Goal: Transaction & Acquisition: Purchase product/service

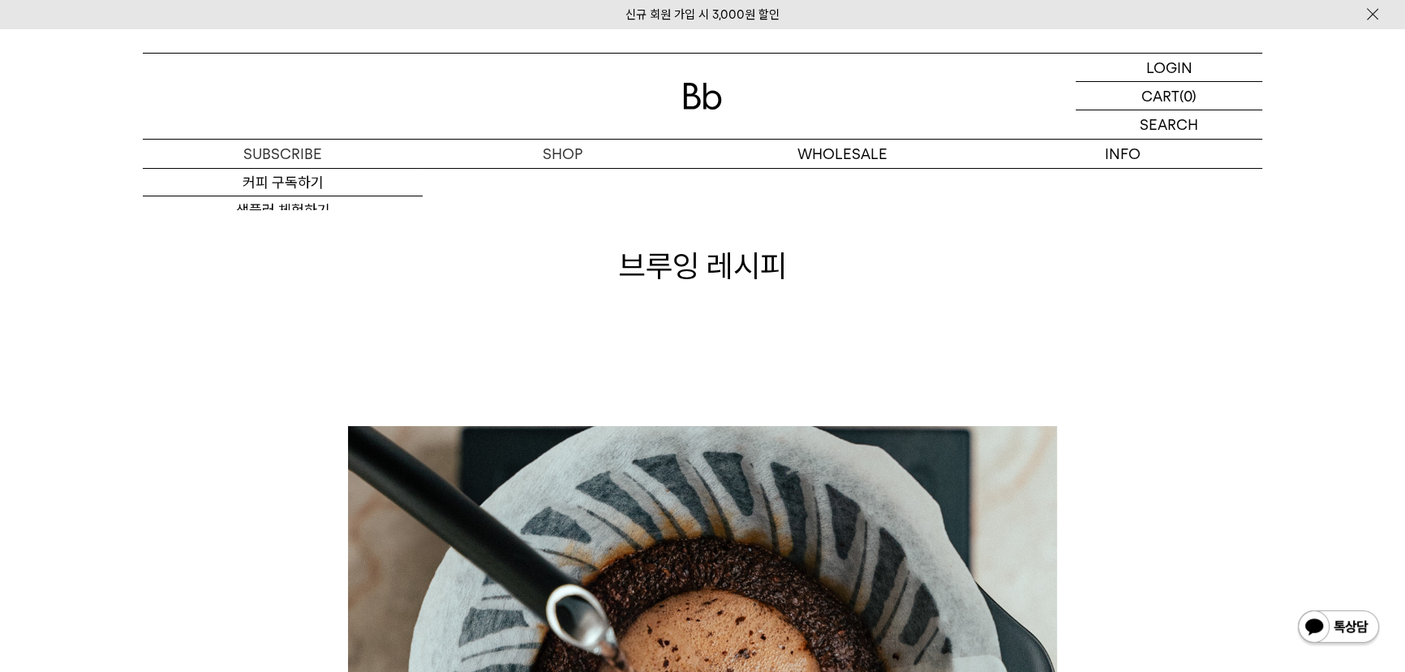
drag, startPoint x: 298, startPoint y: 49, endPoint x: 97, endPoint y: 90, distance: 204.4
click at [234, 64] on div "LOGIN 로그인 LOGIN 로그인 CART 장바구니 (0) SEARCH 검색 검색폼 ** 추천상품" at bounding box center [702, 98] width 1405 height 140
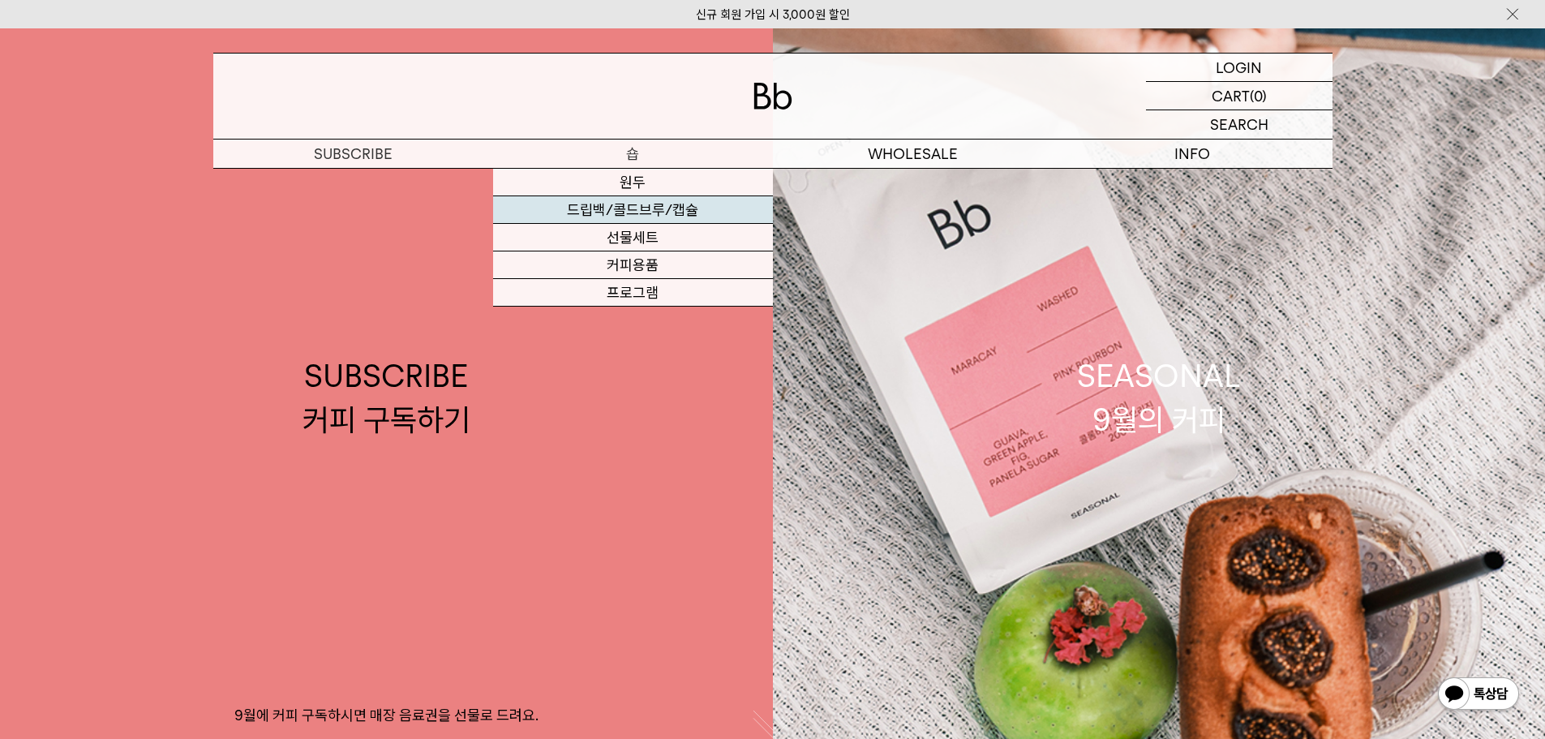
click at [622, 213] on link "드립백/콜드브루/캡슐" at bounding box center [633, 210] width 280 height 28
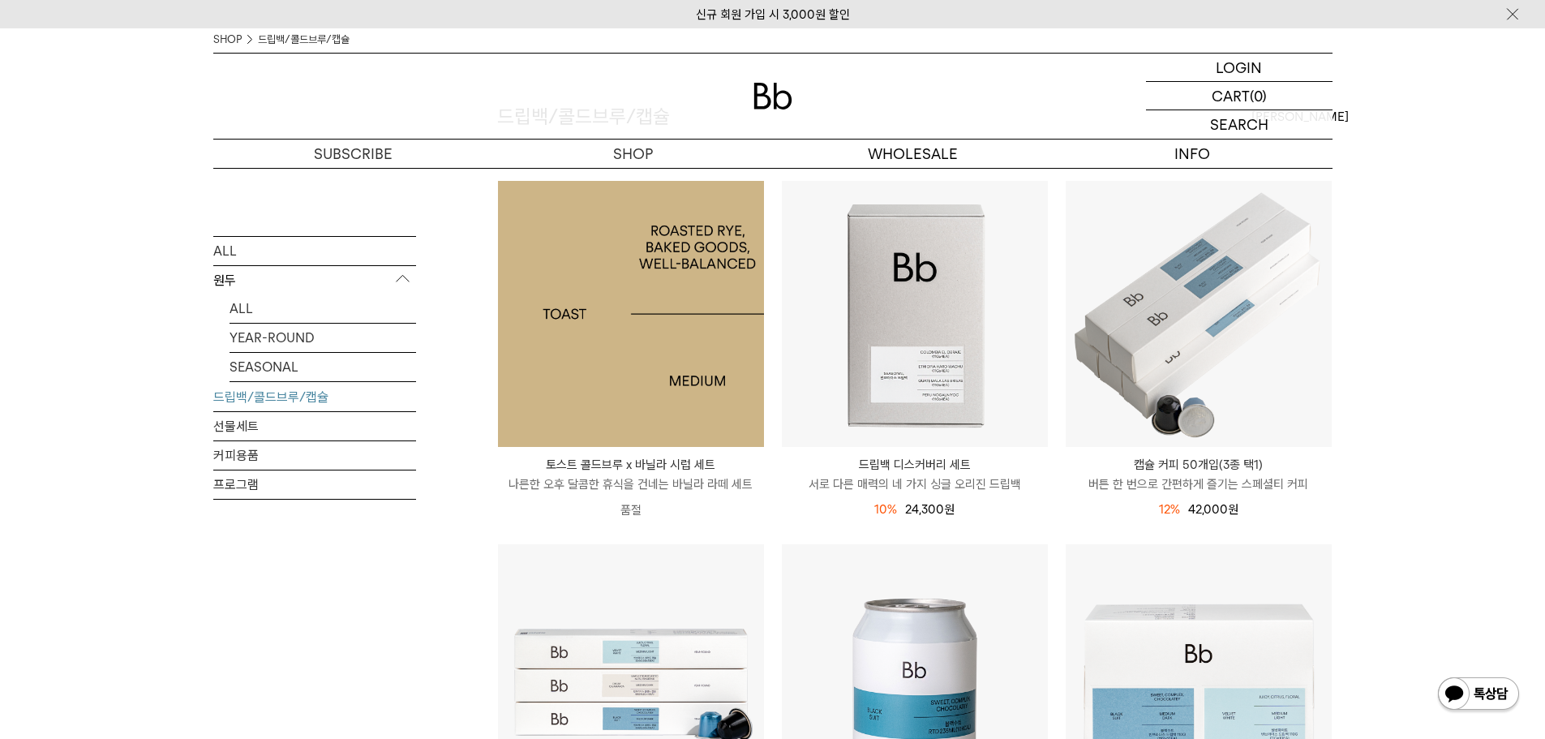
scroll to position [162, 0]
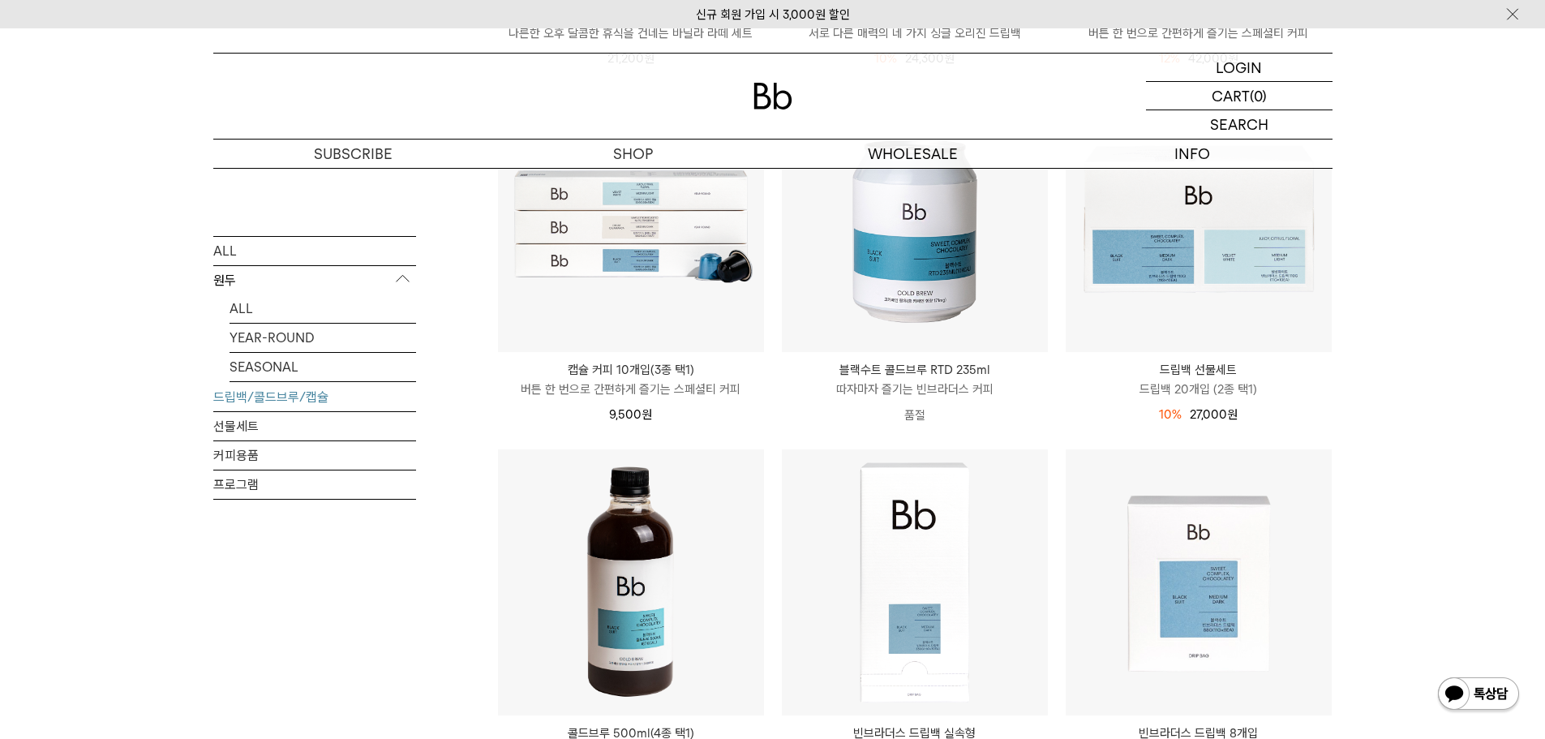
scroll to position [811, 0]
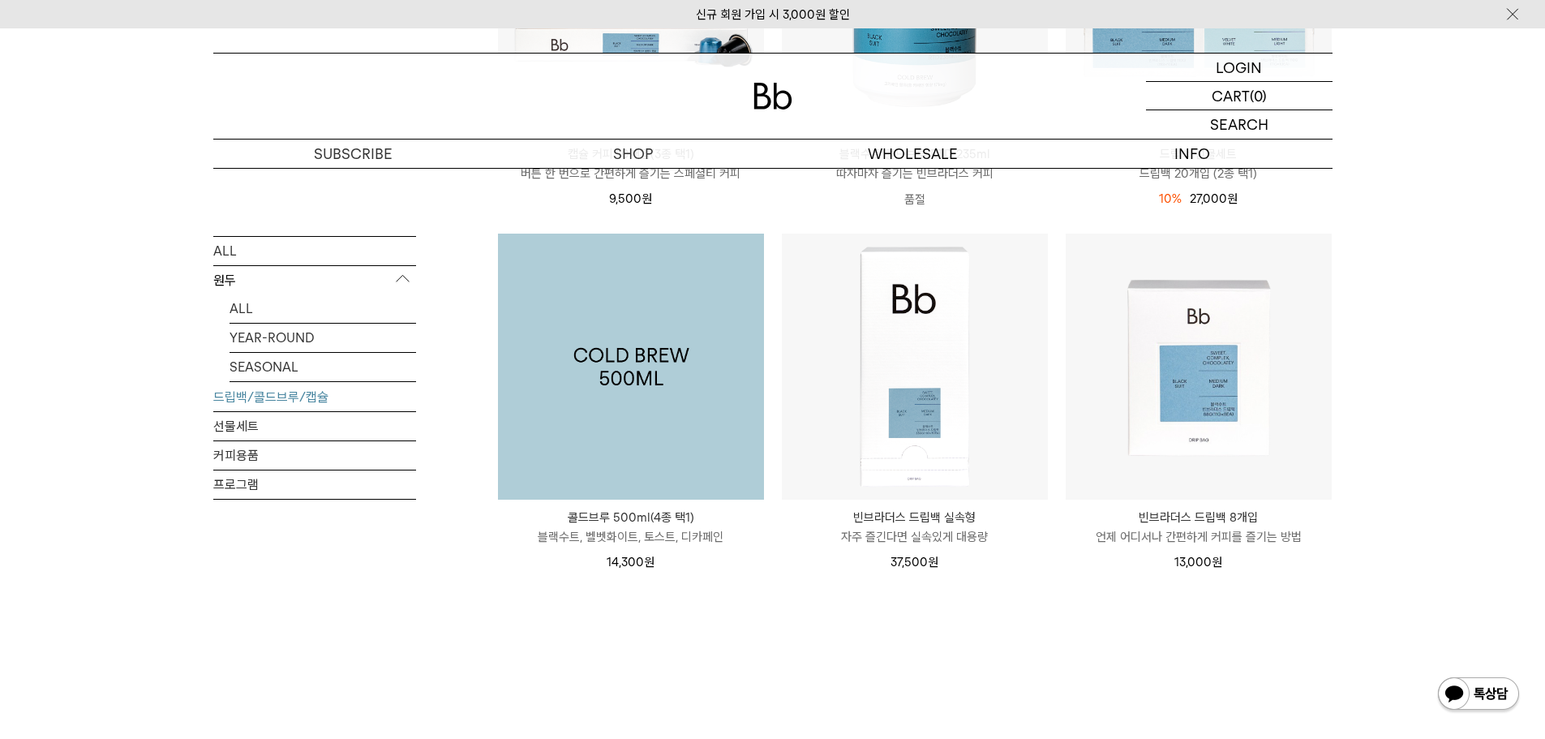
click at [633, 424] on img at bounding box center [631, 367] width 266 height 266
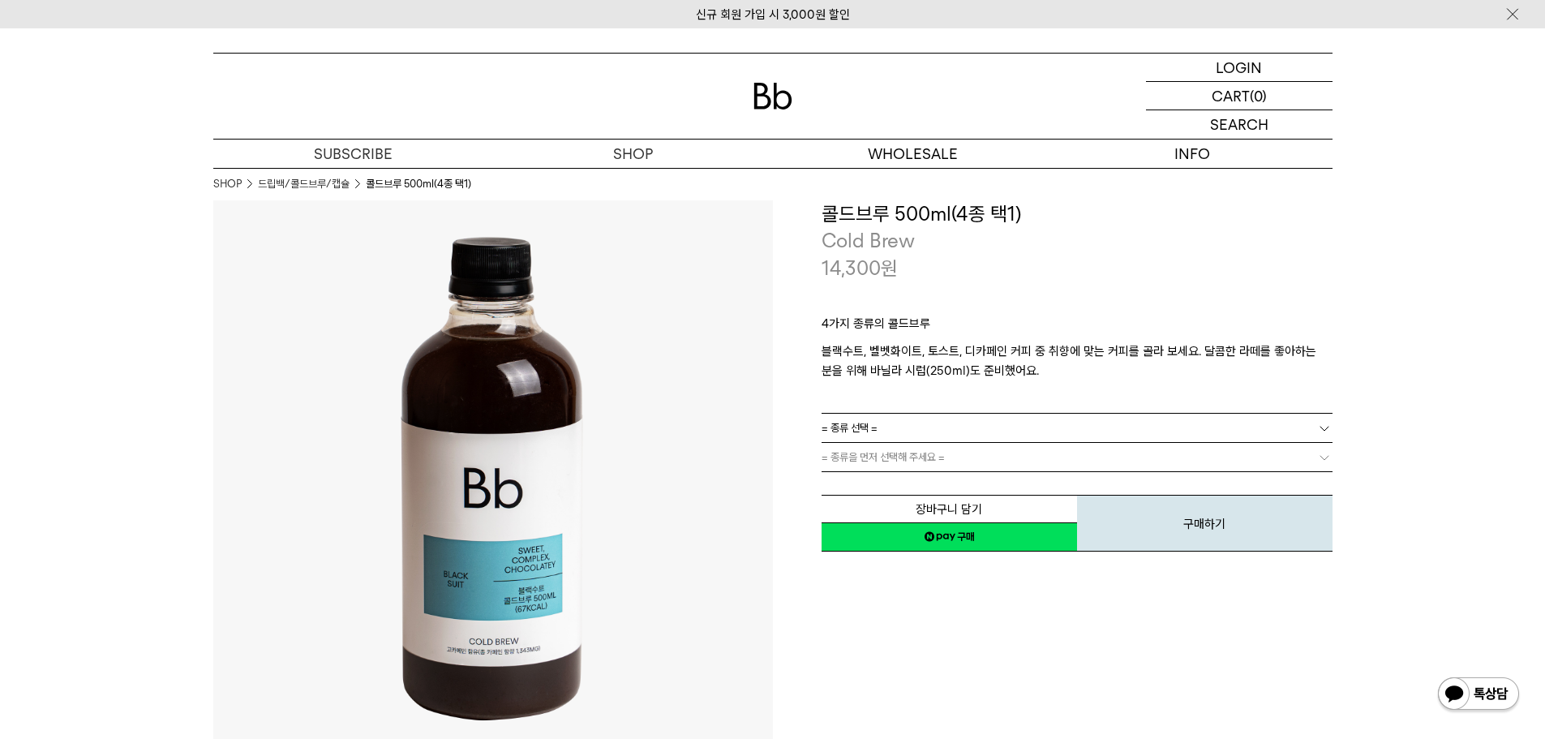
click at [1032, 431] on link "= 종류 선택 =" at bounding box center [1077, 428] width 511 height 28
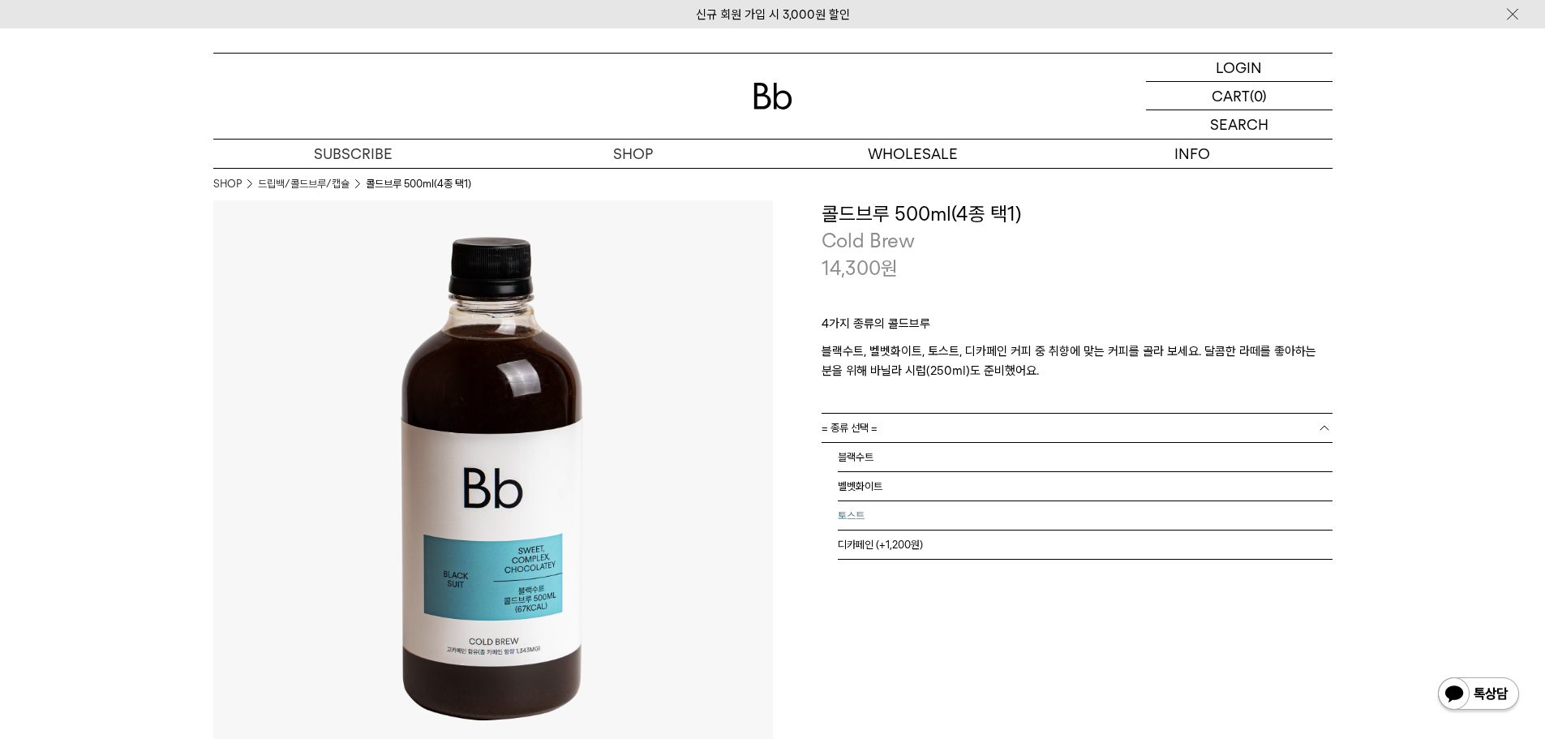
click at [990, 512] on li "토스트" at bounding box center [1085, 515] width 495 height 29
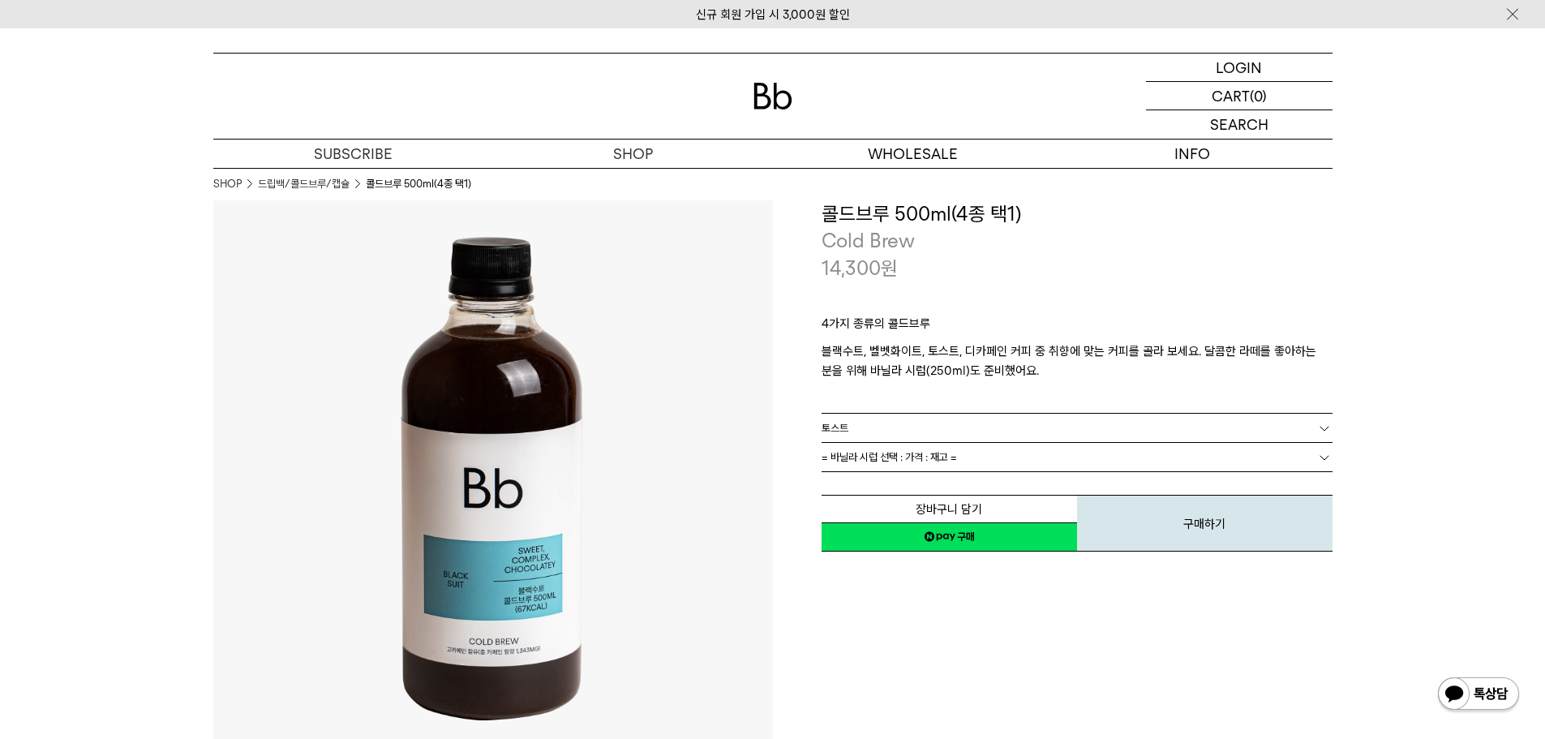
click at [972, 464] on link "= 바닐라 시럽 선택 : 가격 : 재고 =" at bounding box center [1077, 457] width 511 height 28
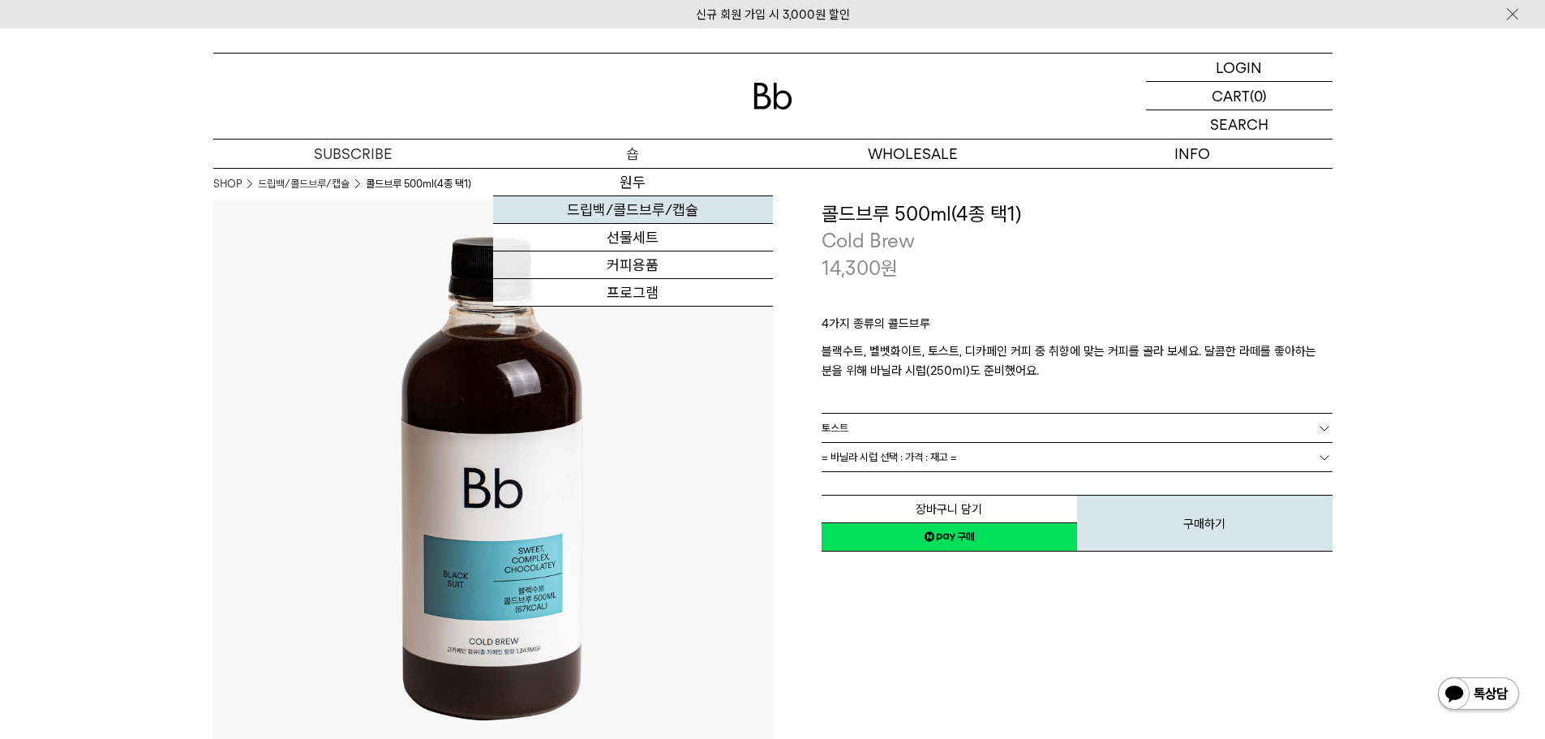
click at [653, 212] on link "드립백/콜드브루/캡슐" at bounding box center [633, 210] width 280 height 28
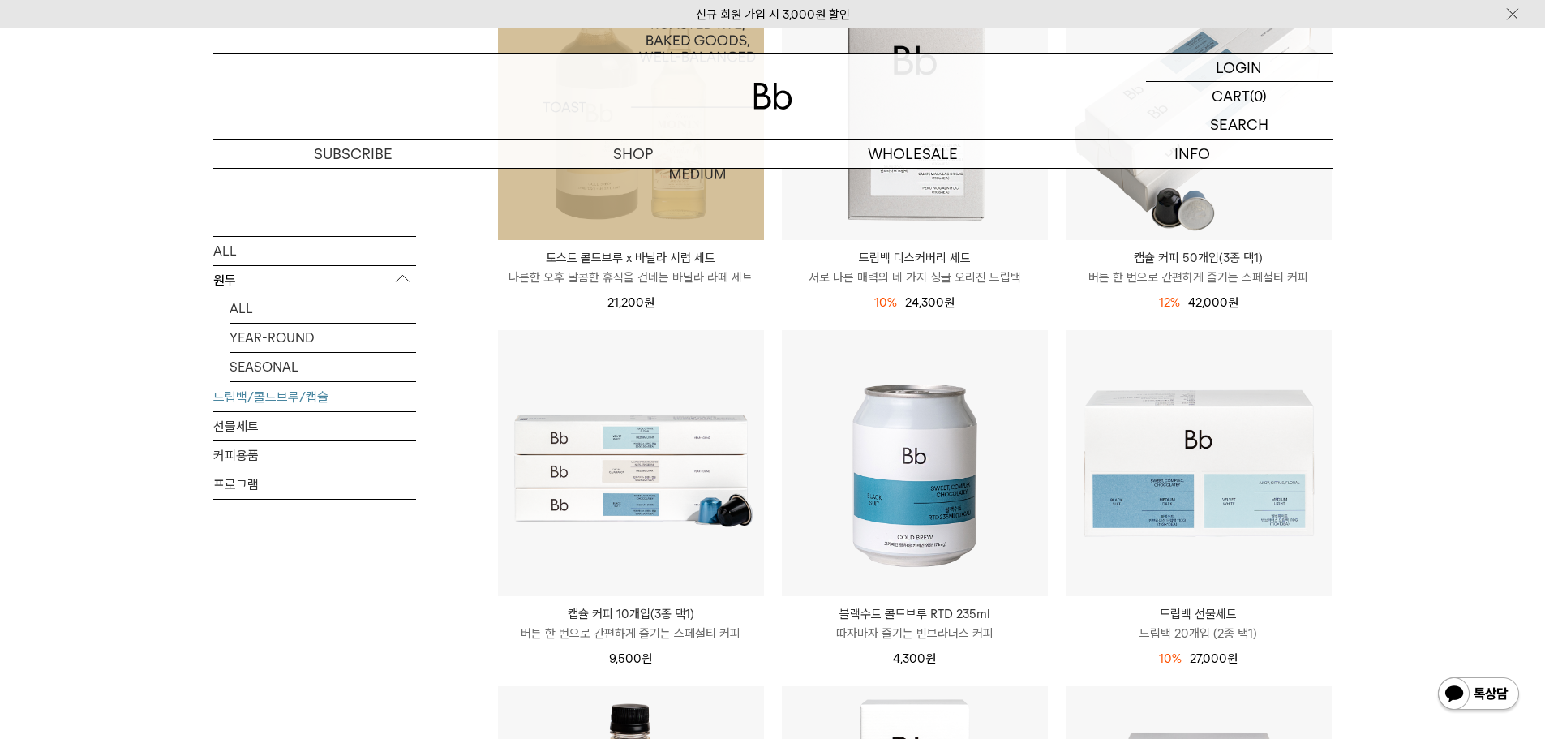
scroll to position [406, 0]
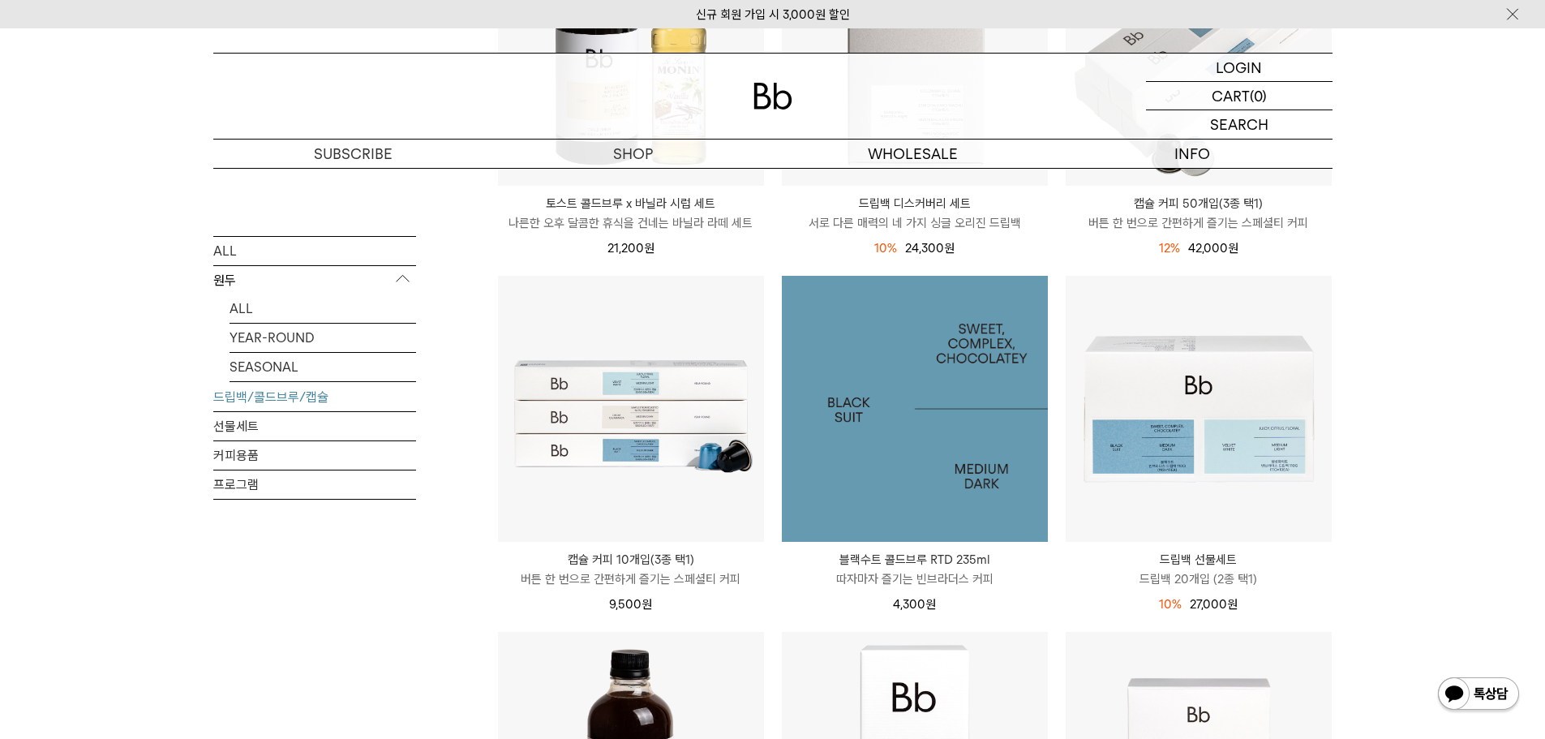
click at [908, 437] on img at bounding box center [915, 409] width 266 height 266
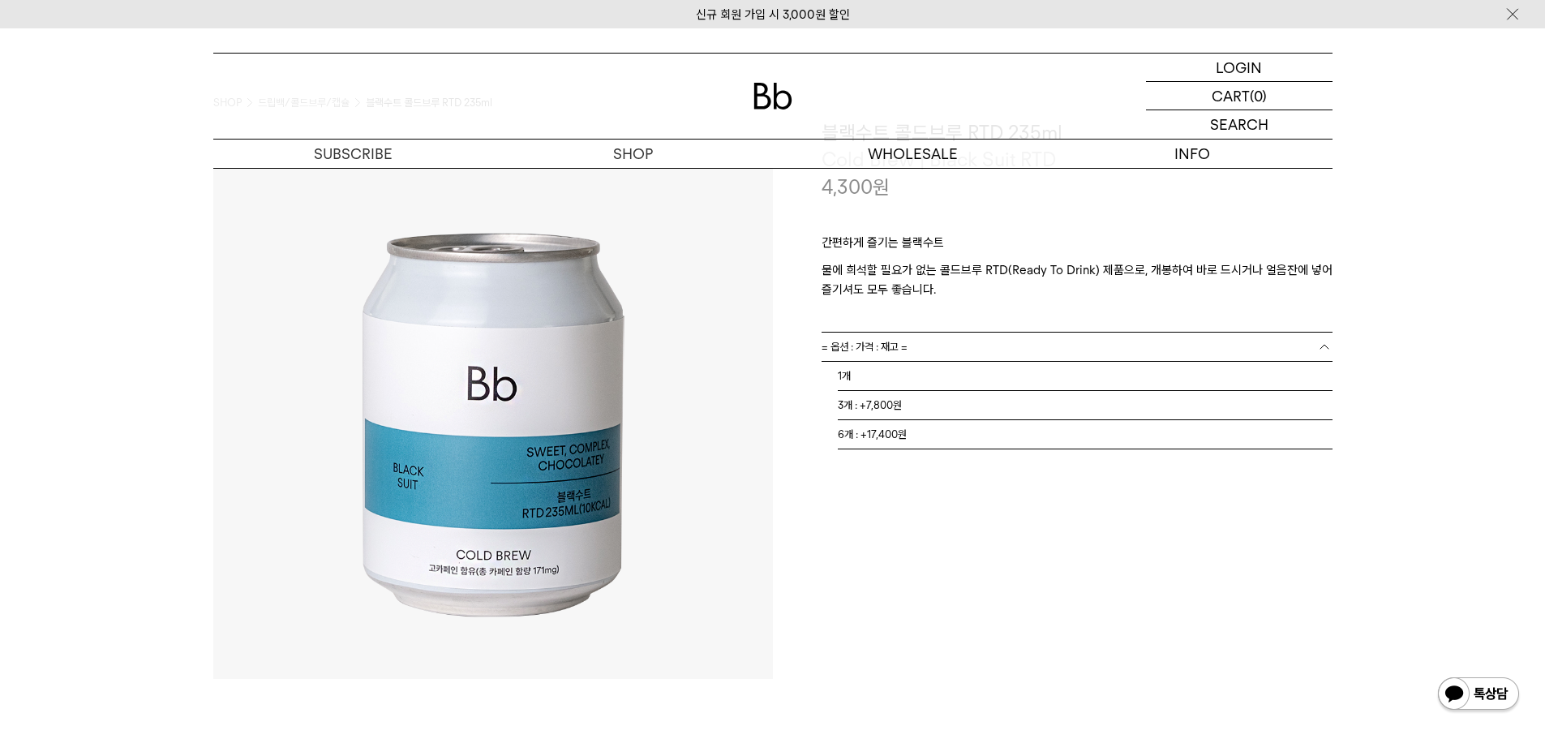
click at [937, 342] on link "= 옵션 : 가격 : 재고 =" at bounding box center [1077, 347] width 511 height 28
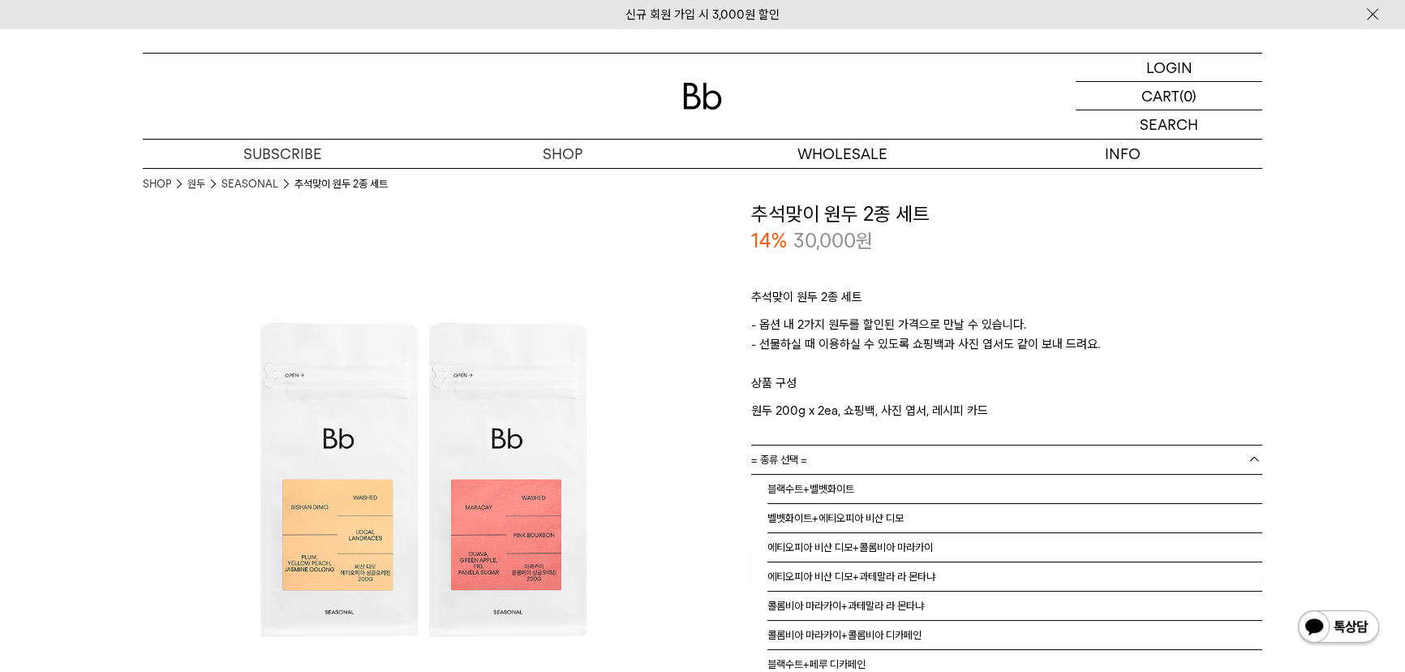
click at [921, 451] on link "= 종류 선택 =" at bounding box center [1006, 459] width 511 height 28
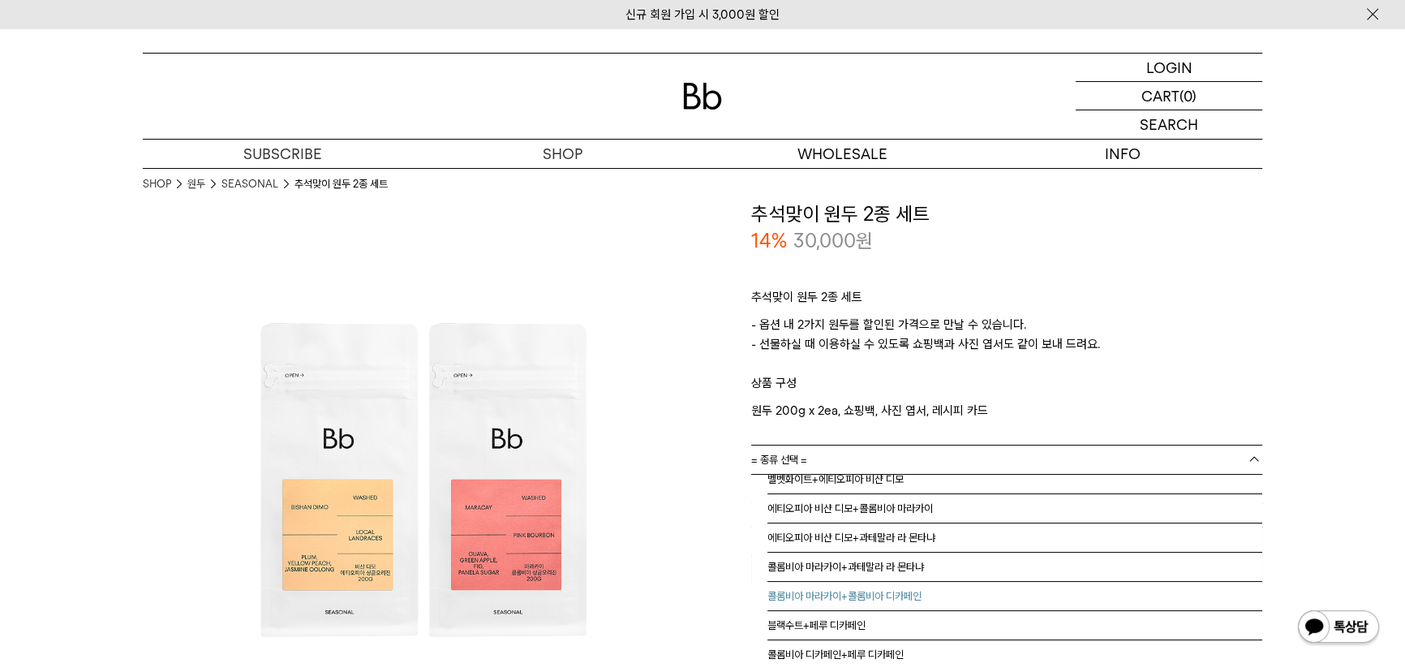
click at [888, 592] on li "콜롬비아 마라카이+콜롬비아 디카페인" at bounding box center [1014, 596] width 495 height 29
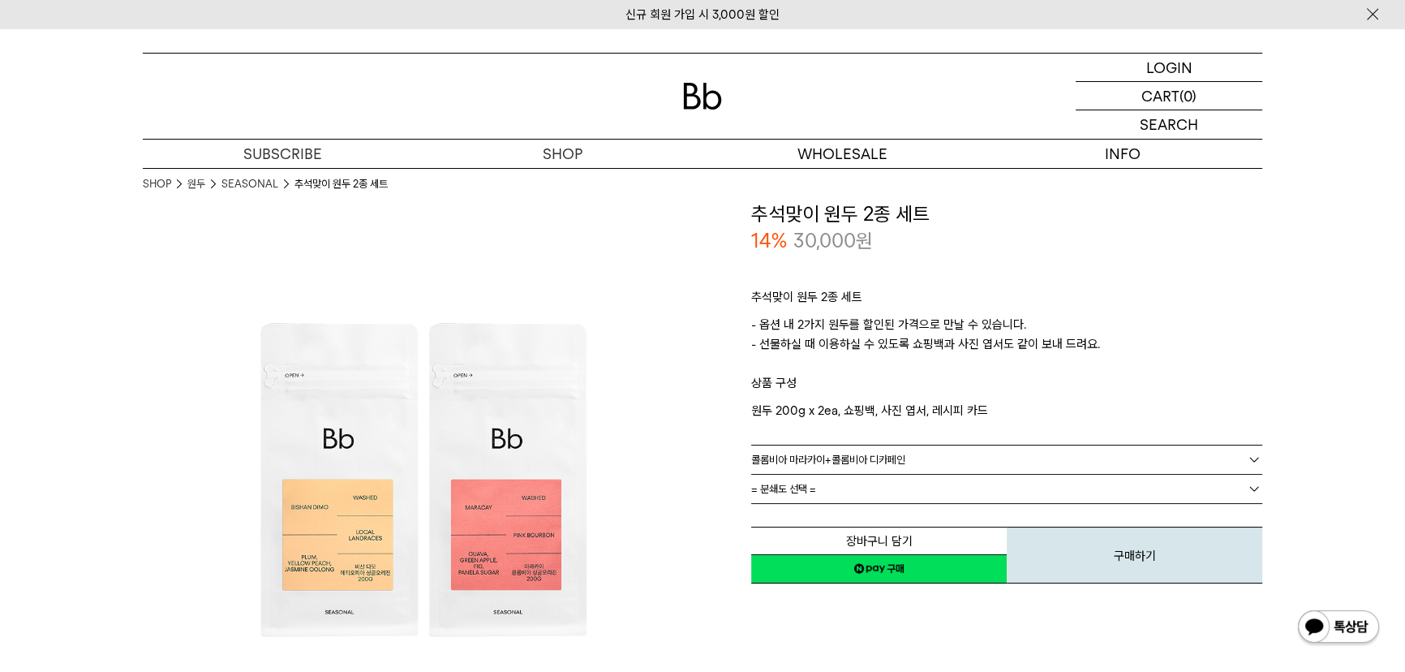
scroll to position [0, 0]
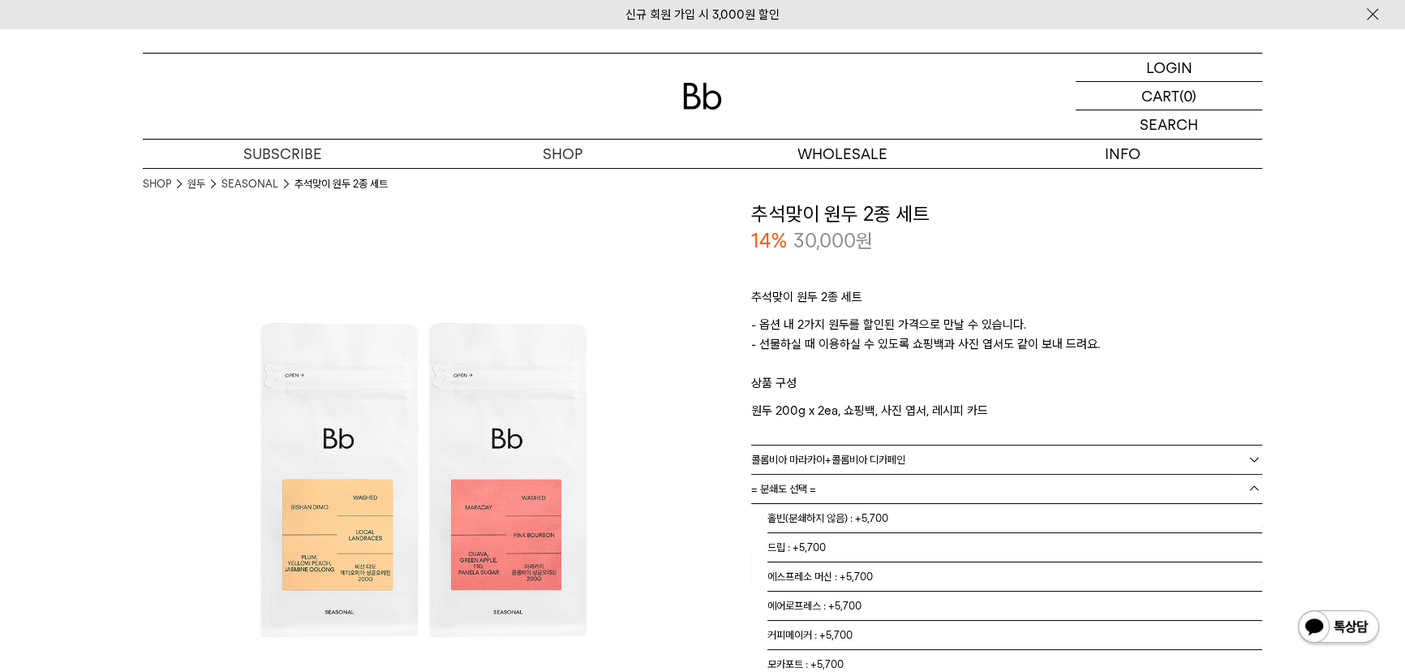
click at [896, 491] on link "= 분쇄도 선택 =" at bounding box center [1006, 488] width 511 height 28
click at [891, 521] on li "홀빈(분쇄하지 않음) : +5,700" at bounding box center [1014, 518] width 495 height 29
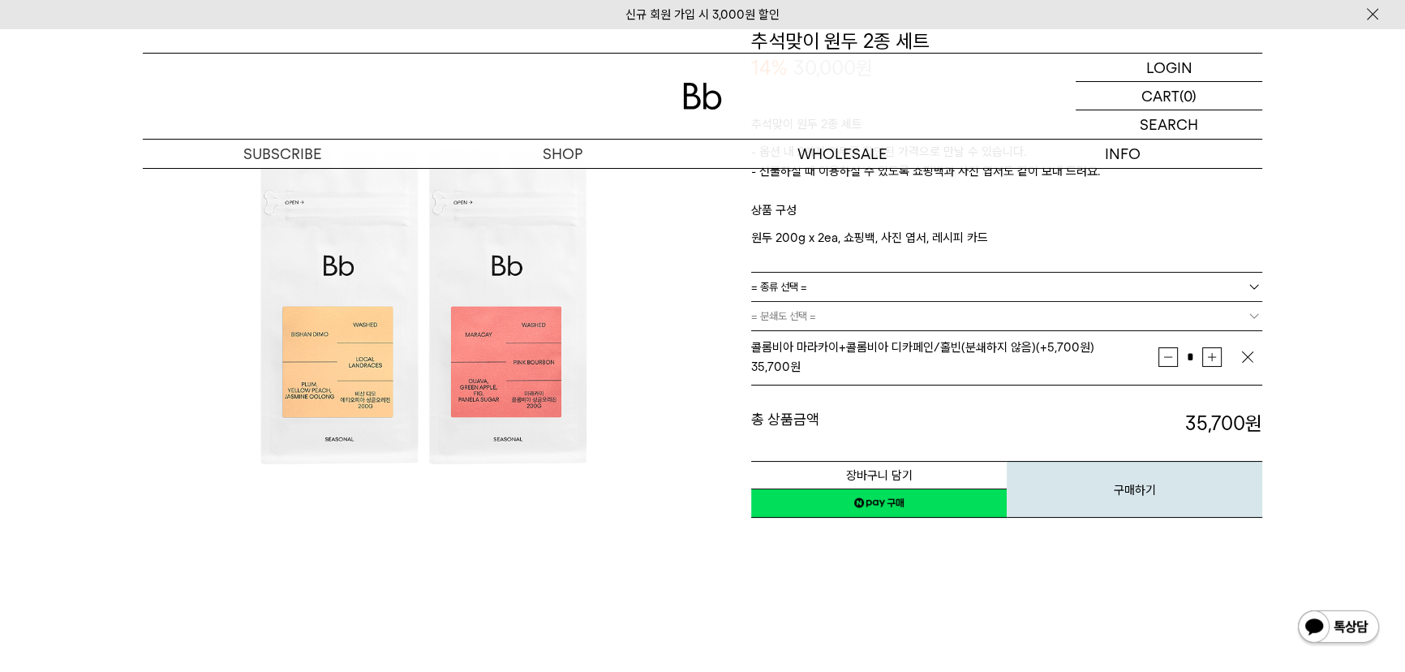
scroll to position [147, 0]
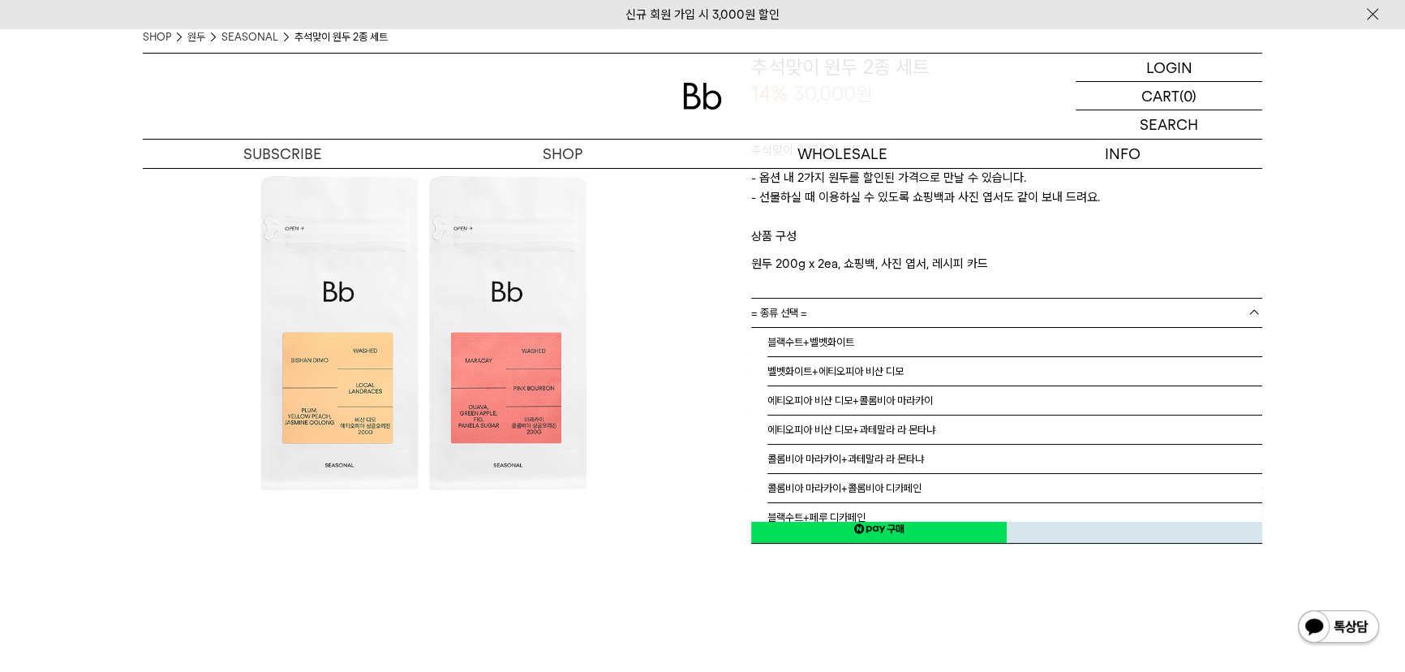
click at [893, 300] on link "= 종류 선택 =" at bounding box center [1006, 312] width 511 height 28
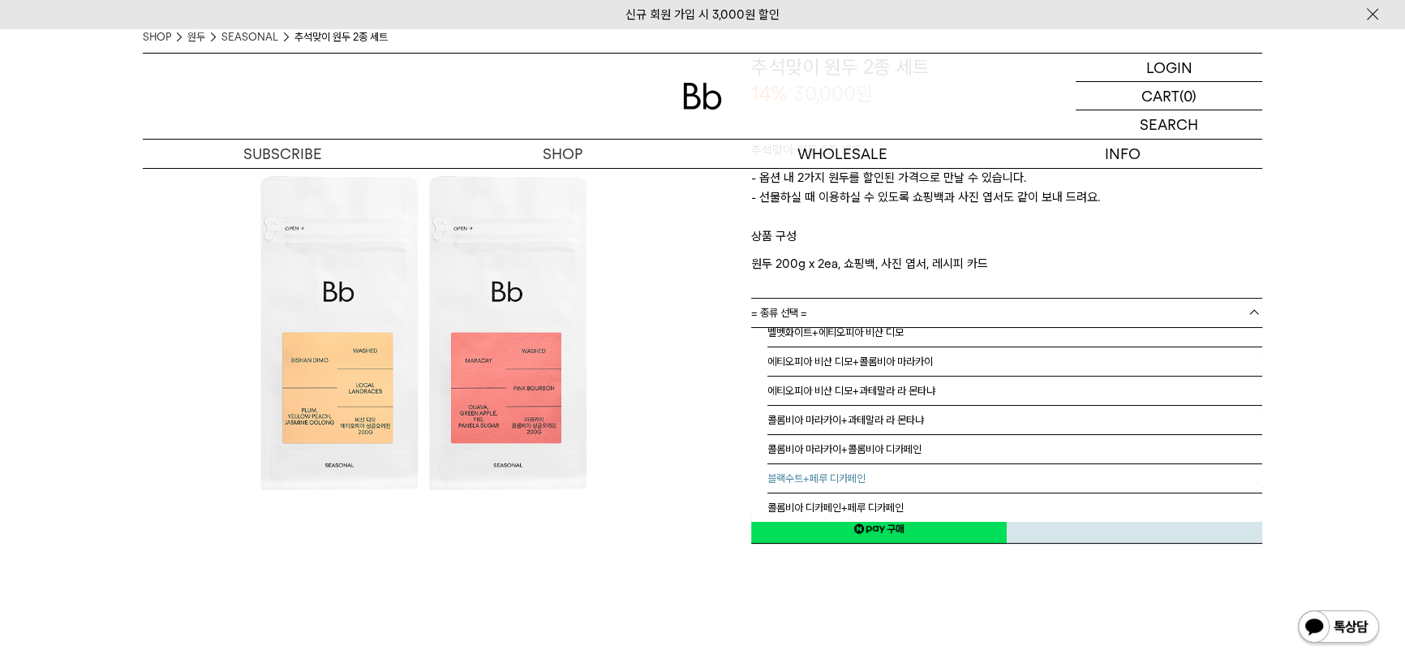
click at [865, 483] on li "블랙수트+페루 디카페인" at bounding box center [1014, 478] width 495 height 29
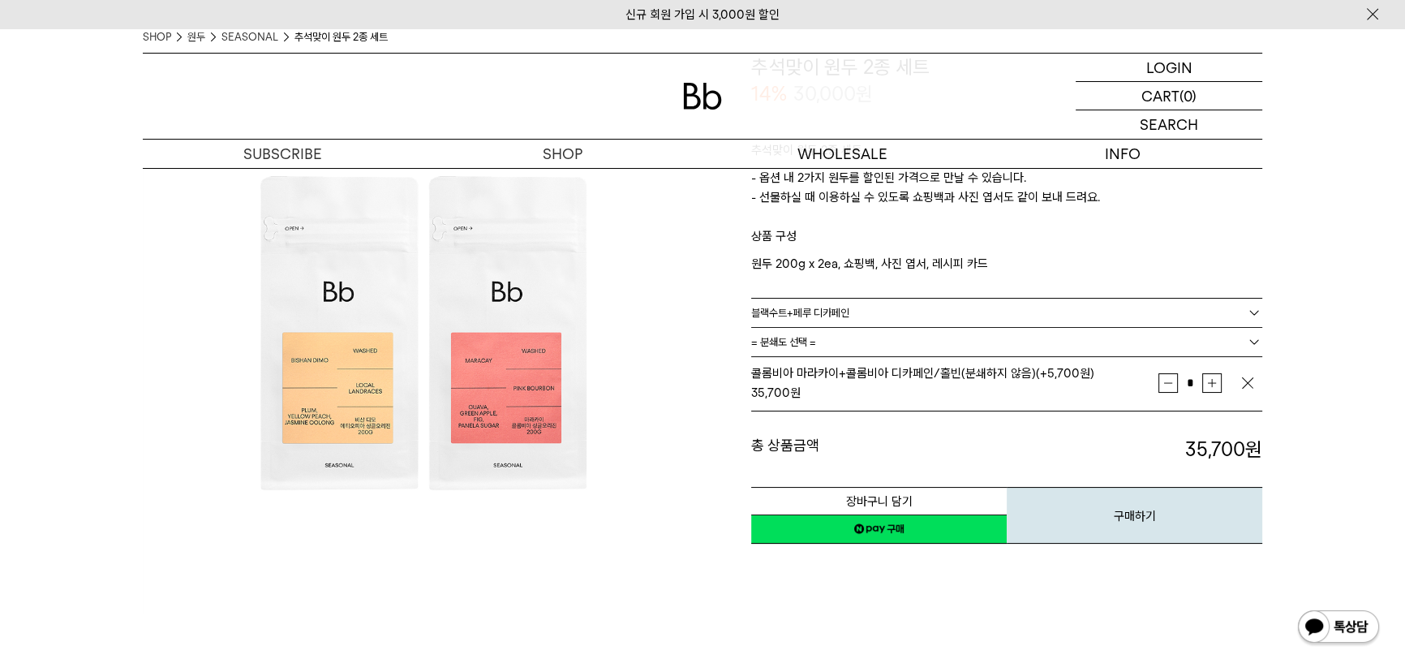
scroll to position [0, 0]
click at [900, 345] on link "= 분쇄도 선택 =" at bounding box center [1006, 342] width 511 height 28
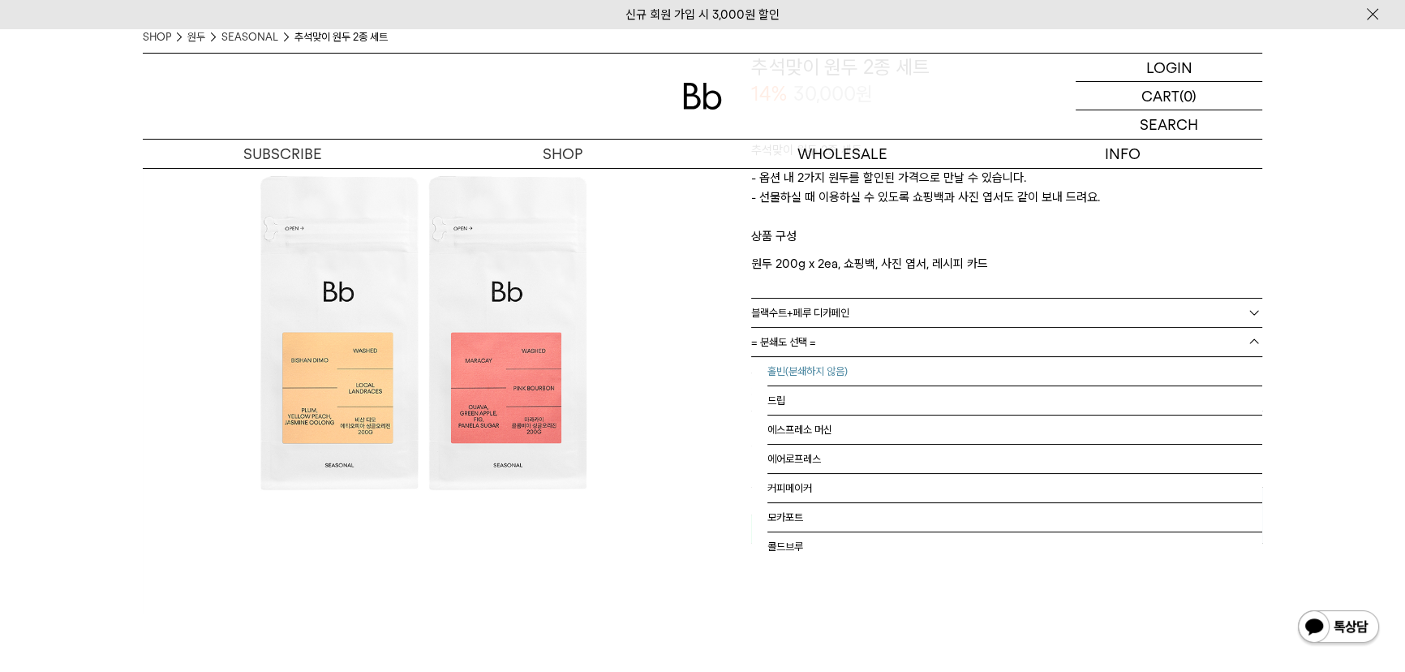
click at [894, 372] on li "홀빈(분쇄하지 않음)" at bounding box center [1014, 371] width 495 height 29
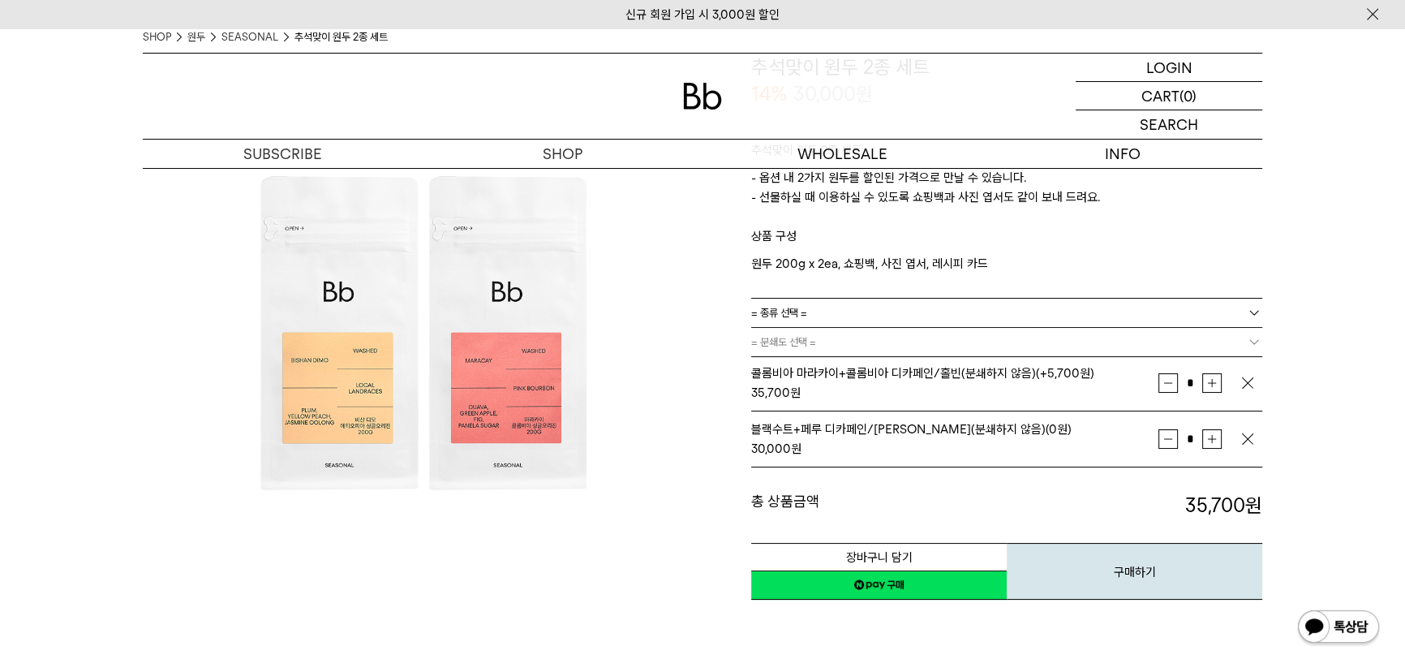
click at [887, 300] on link "= 종류 선택 =" at bounding box center [1006, 312] width 511 height 28
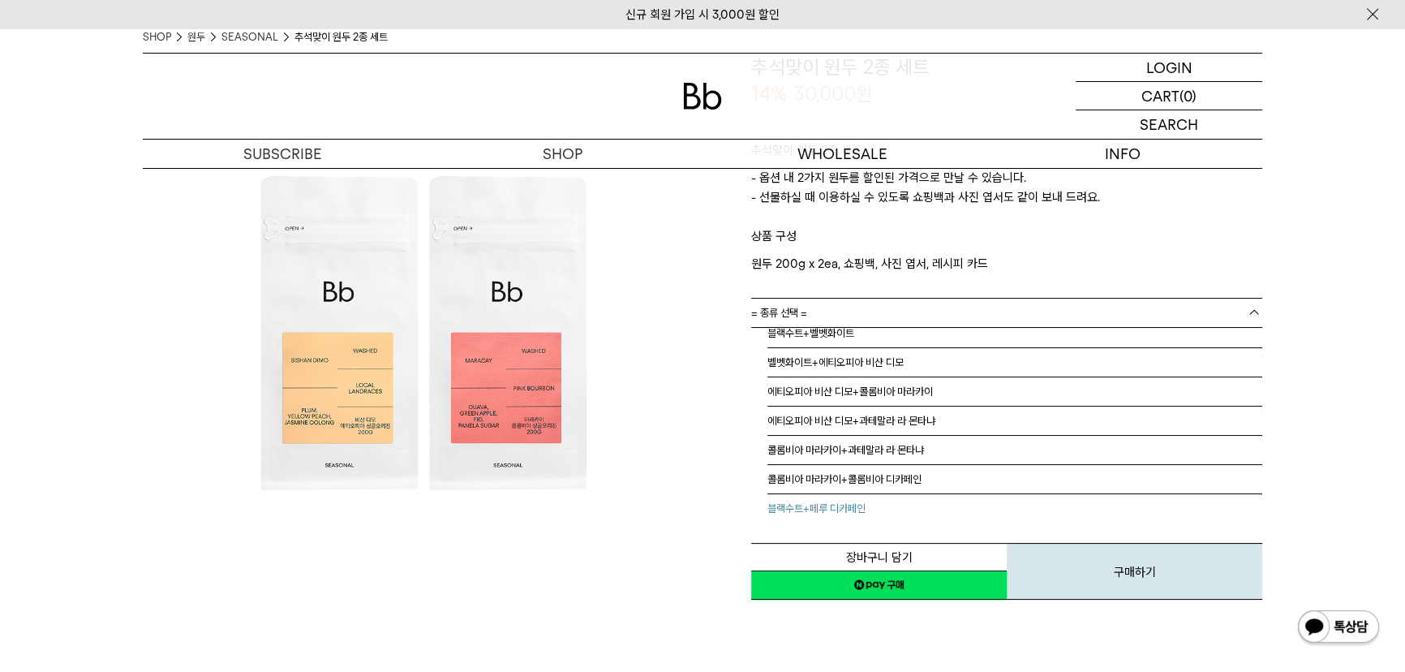
scroll to position [39, 0]
click at [850, 504] on li "콜롬비아 디카페인+페루 디카페인" at bounding box center [1014, 507] width 495 height 29
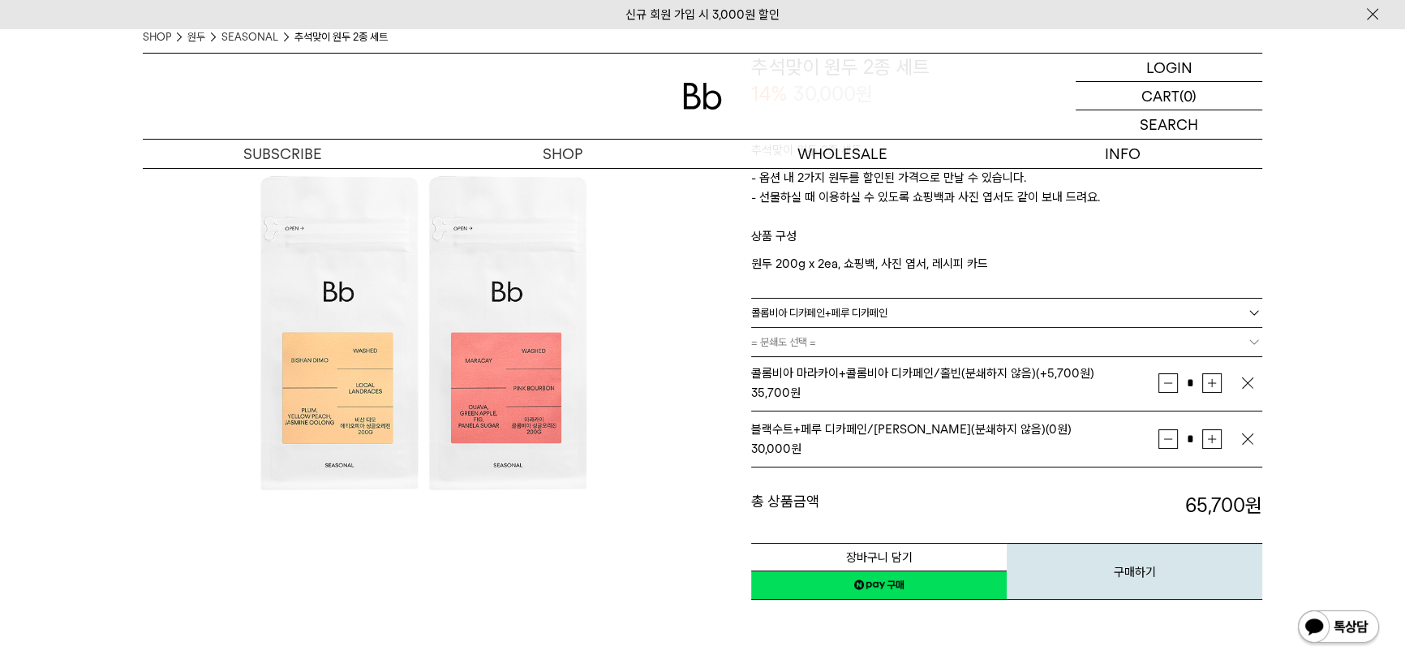
scroll to position [0, 0]
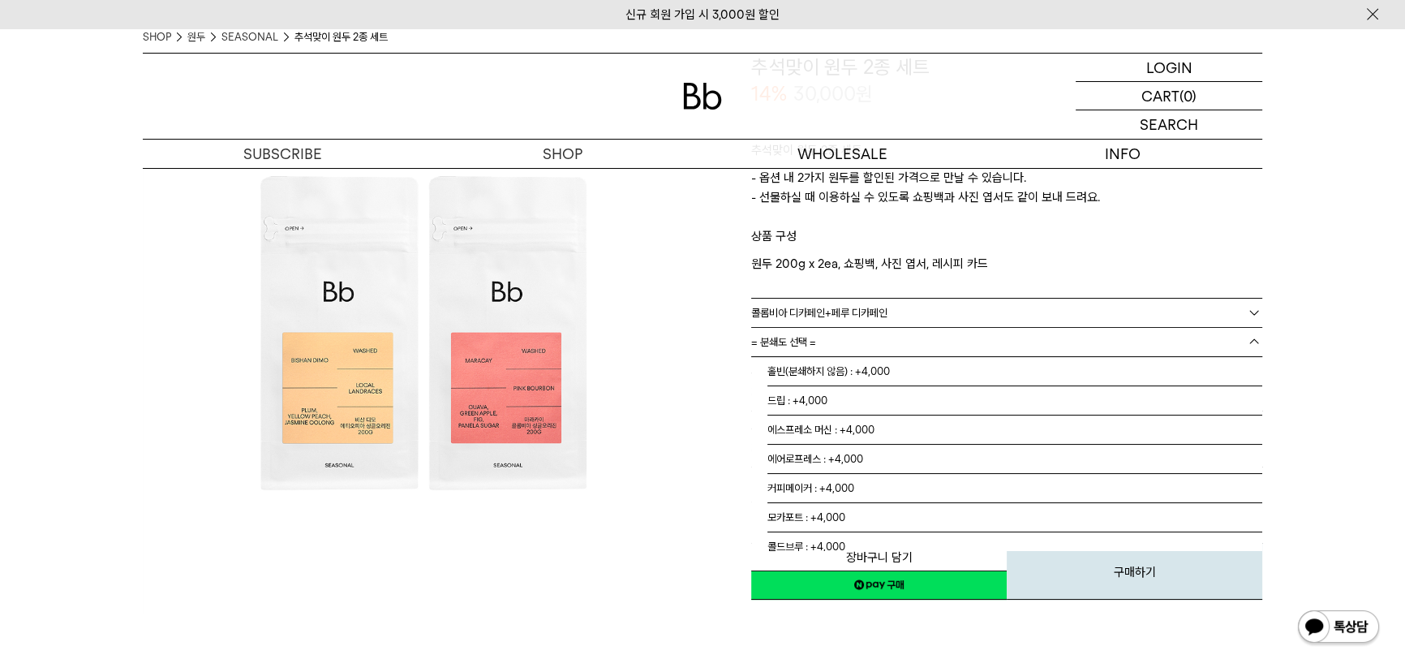
click at [852, 328] on link "= 분쇄도 선택 =" at bounding box center [1006, 342] width 511 height 28
click at [843, 457] on li "에어로프레스 : +4,000" at bounding box center [1014, 449] width 495 height 29
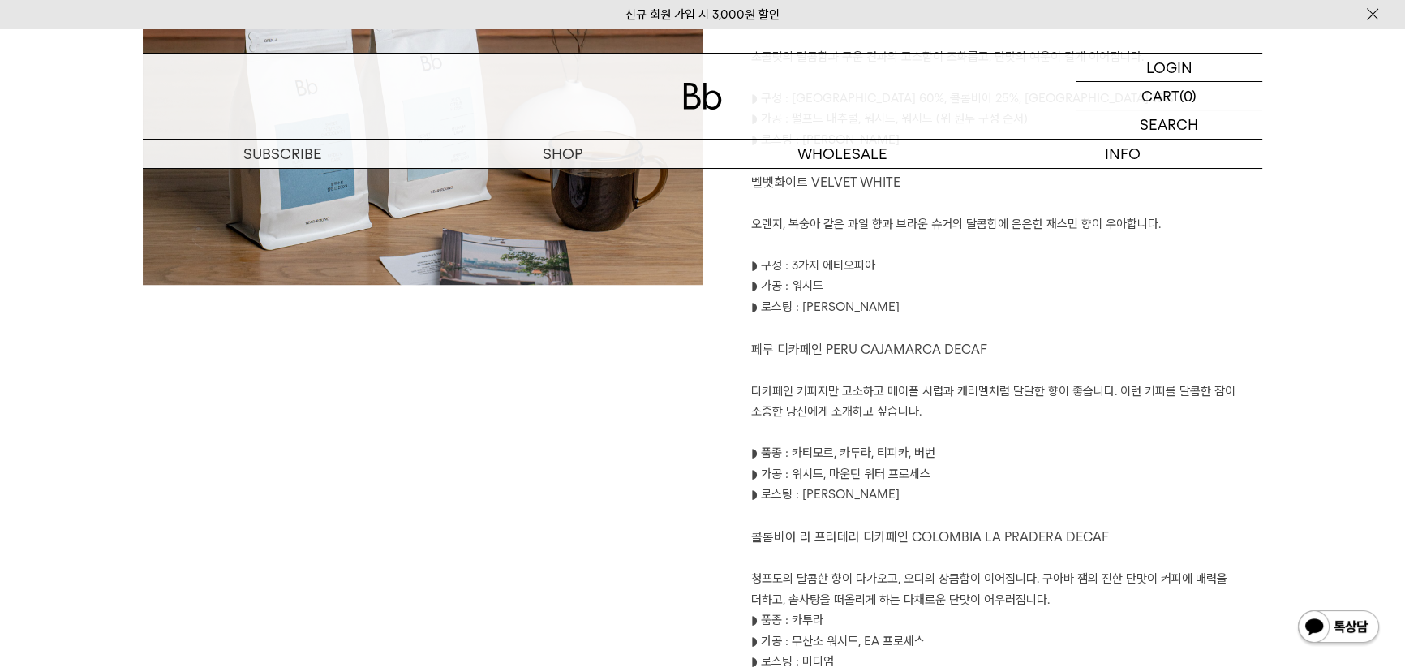
scroll to position [1179, 0]
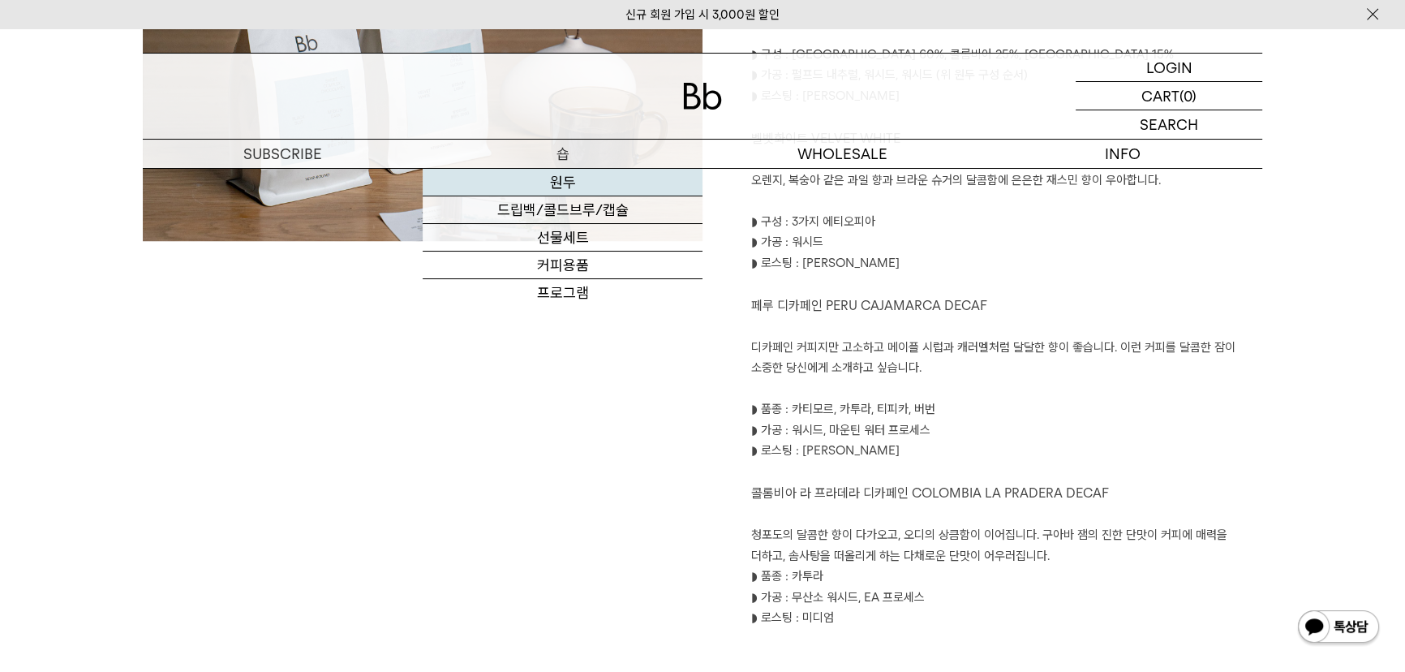
click at [534, 186] on link "원두" at bounding box center [563, 183] width 280 height 28
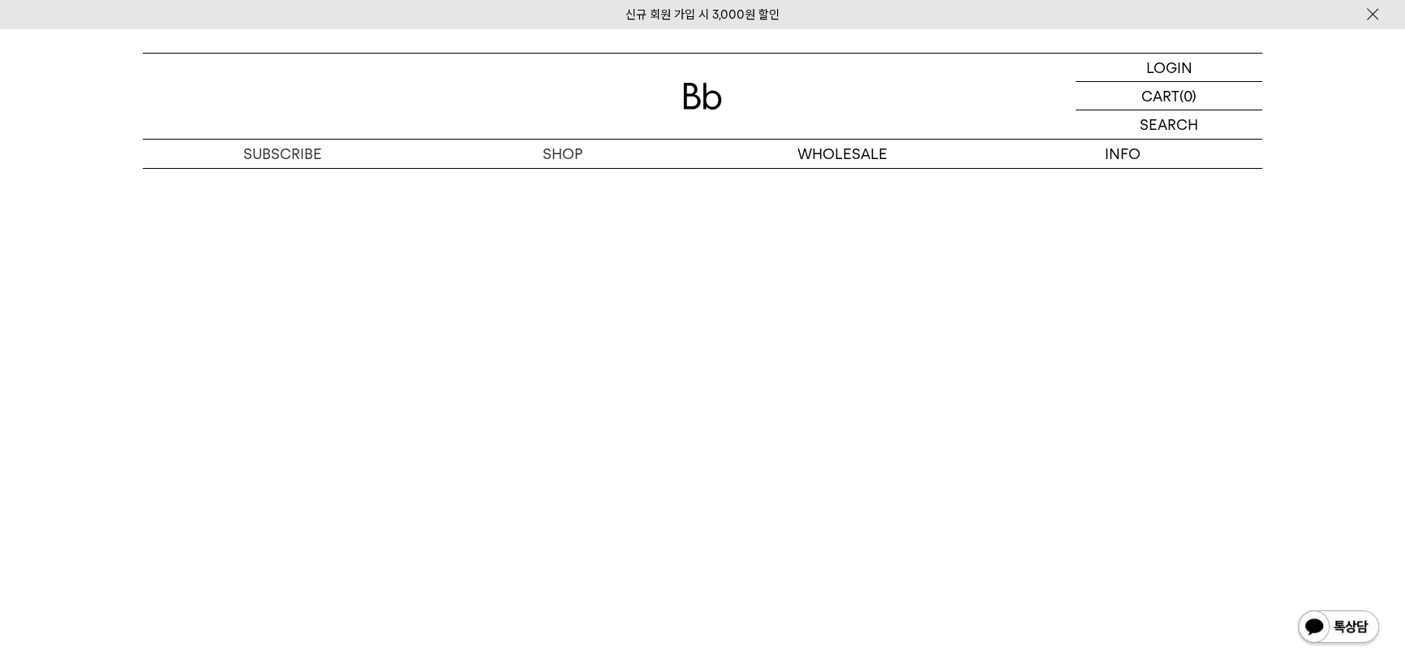
scroll to position [9269, 0]
